Goal: Task Accomplishment & Management: Complete application form

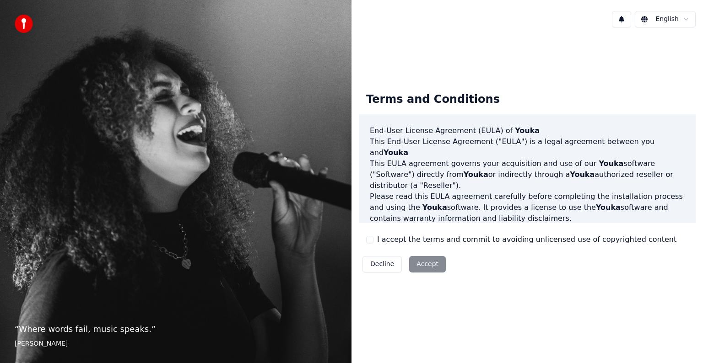
click at [415, 264] on div "Decline Accept" at bounding box center [404, 264] width 91 height 24
click at [382, 245] on div "Terms and Conditions End-User License Agreement ([PERSON_NAME]) of Youka This E…" at bounding box center [527, 180] width 337 height 191
click at [368, 240] on button "I accept the terms and commit to avoiding unlicensed use of copyrighted content" at bounding box center [369, 239] width 7 height 7
click at [417, 262] on button "Accept" at bounding box center [427, 264] width 37 height 16
